Goal: Information Seeking & Learning: Learn about a topic

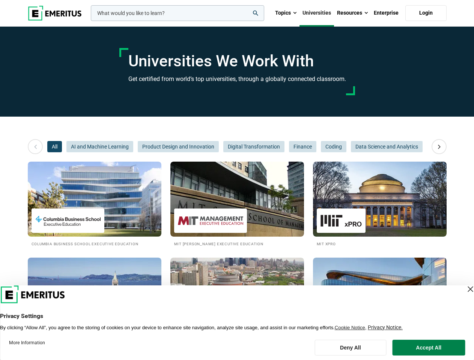
click at [177, 13] on input "woocommerce-product-search-field-0" at bounding box center [177, 13] width 173 height 16
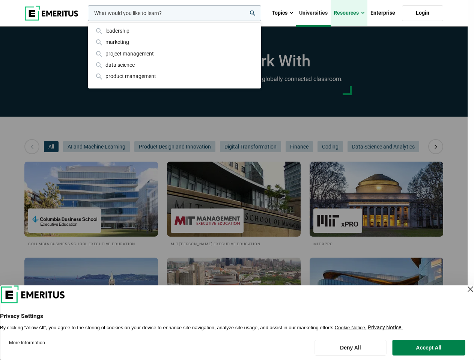
click at [352, 13] on link "Resources" at bounding box center [349, 13] width 37 height 26
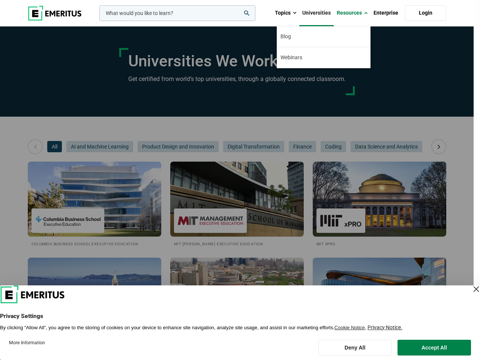
click at [98, 21] on div "leadership marketing project management data science product management" at bounding box center [177, 13] width 158 height 16
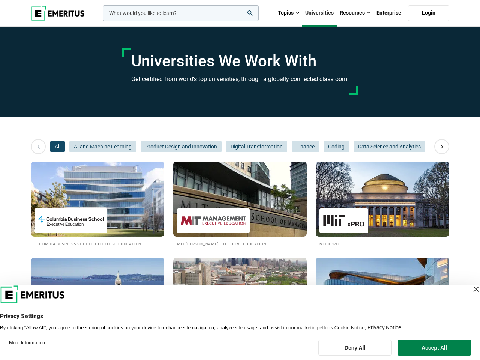
click at [439, 147] on icon at bounding box center [442, 147] width 13 height 14
click at [54, 147] on span "All" at bounding box center [57, 146] width 15 height 11
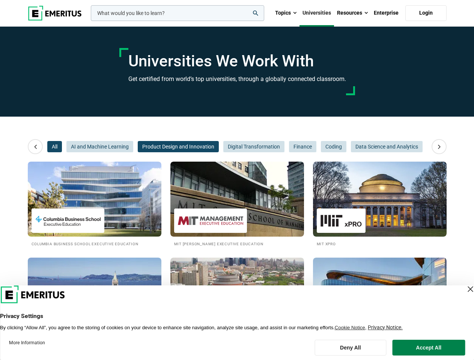
click at [138, 147] on span "Product Design and Innovation" at bounding box center [178, 146] width 81 height 11
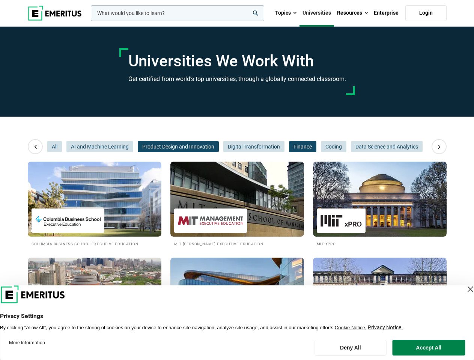
click at [289, 147] on span "Finance" at bounding box center [302, 146] width 27 height 11
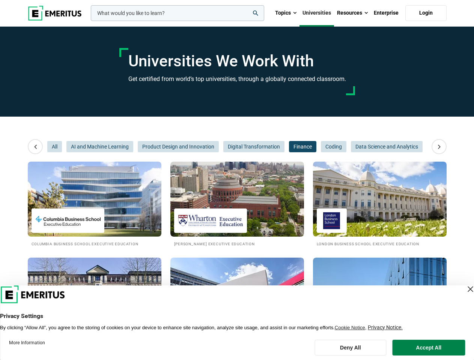
scroll to position [0, 113]
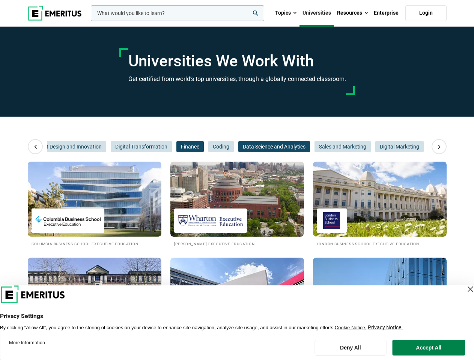
click at [253, 147] on span "Data Science and Analytics" at bounding box center [274, 146] width 72 height 11
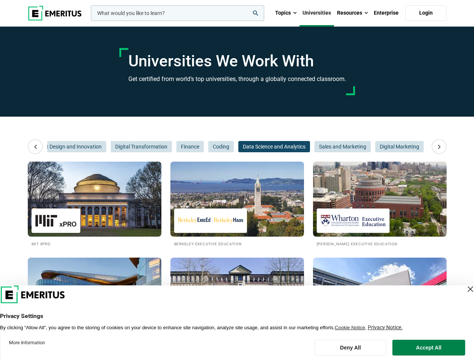
click at [302, 147] on span "Data Science and Analytics" at bounding box center [274, 146] width 72 height 11
click at [333, 147] on span "Sales and Marketing" at bounding box center [342, 146] width 56 height 11
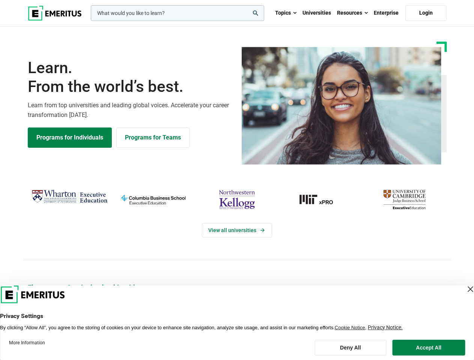
click at [237, 180] on div "View all universities" at bounding box center [236, 224] width 483 height 118
click at [177, 13] on input "woocommerce-product-search-field-0" at bounding box center [177, 13] width 173 height 16
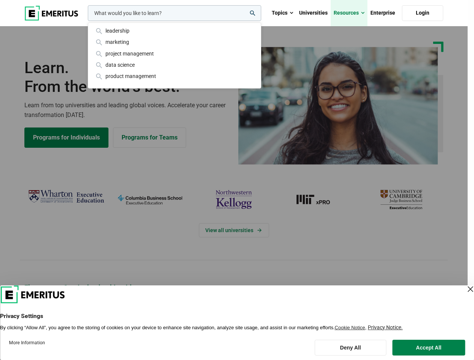
click at [352, 13] on link "Resources" at bounding box center [349, 13] width 37 height 26
